Goal: Find contact information: Find contact information

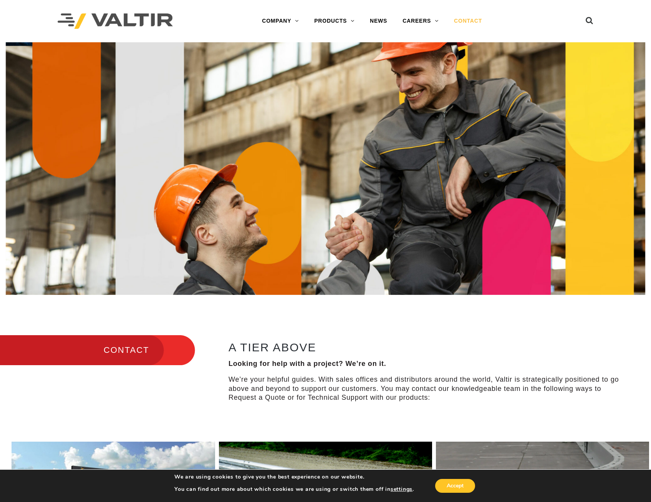
click at [470, 20] on link "CONTACT" at bounding box center [468, 20] width 43 height 15
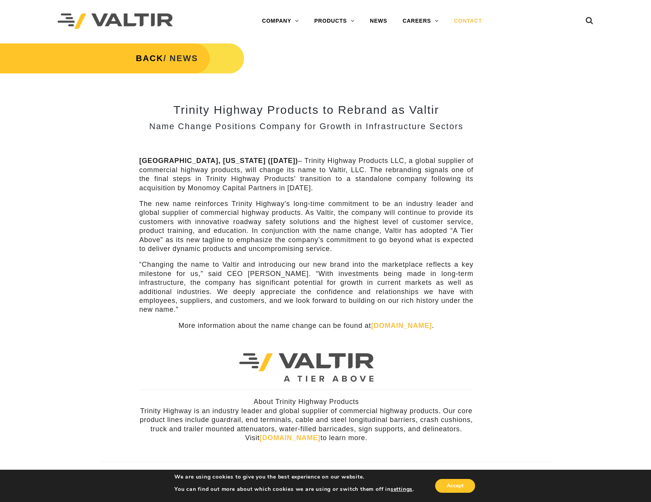
click at [467, 19] on link "CONTACT" at bounding box center [468, 20] width 43 height 15
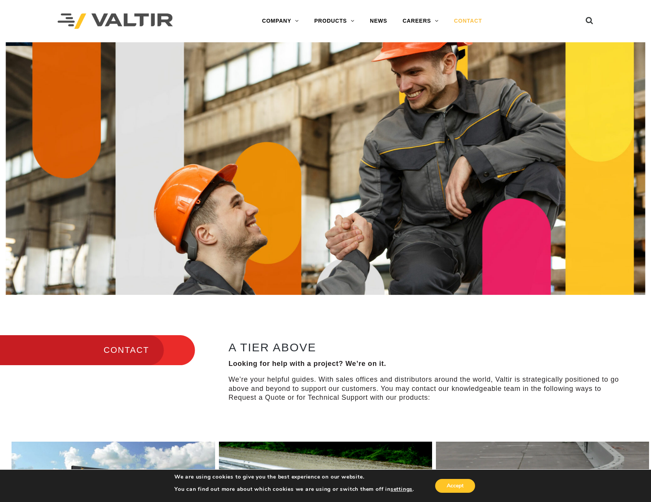
click at [123, 355] on h3 "CONTACT" at bounding box center [97, 350] width 195 height 32
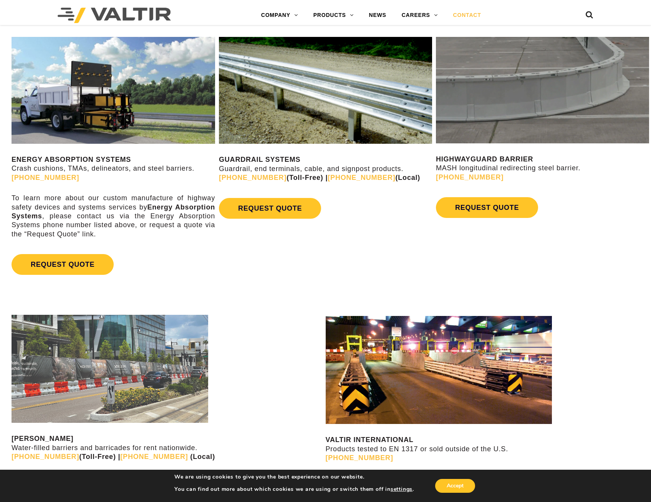
scroll to position [423, 0]
